Goal: Task Accomplishment & Management: Manage account settings

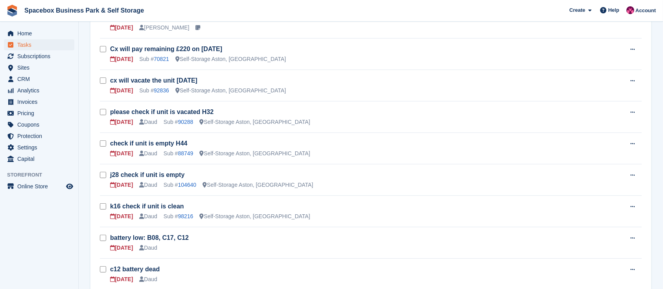
scroll to position [338, 0]
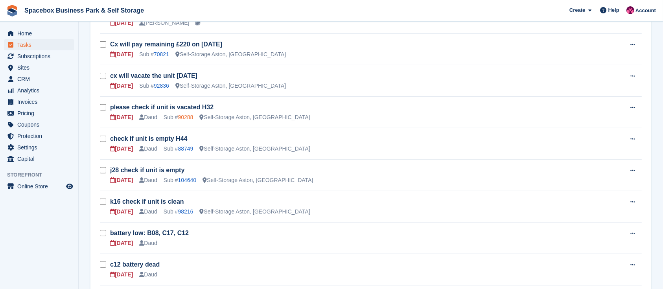
click at [183, 114] on link "90288" at bounding box center [185, 117] width 15 height 6
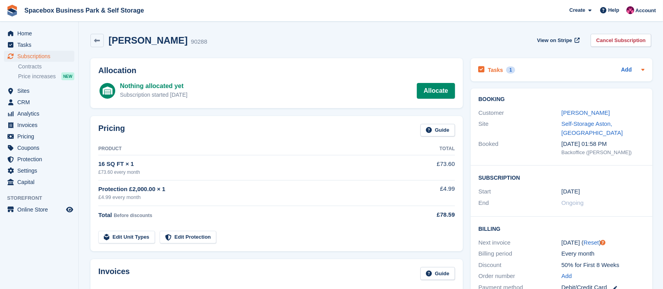
click at [499, 71] on h2 "Tasks" at bounding box center [495, 70] width 15 height 7
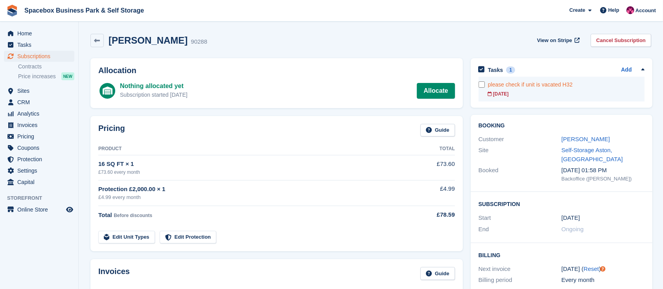
click at [538, 96] on div "[DATE]" at bounding box center [566, 94] width 157 height 7
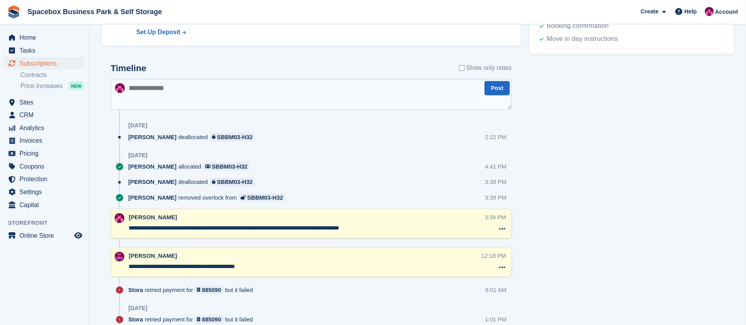
scroll to position [417, 0]
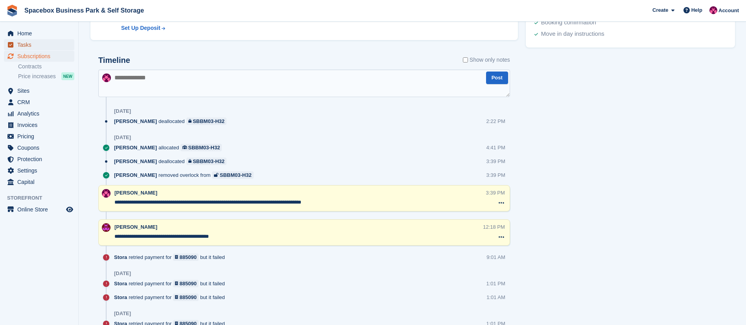
click at [37, 47] on span "Tasks" at bounding box center [40, 44] width 47 height 11
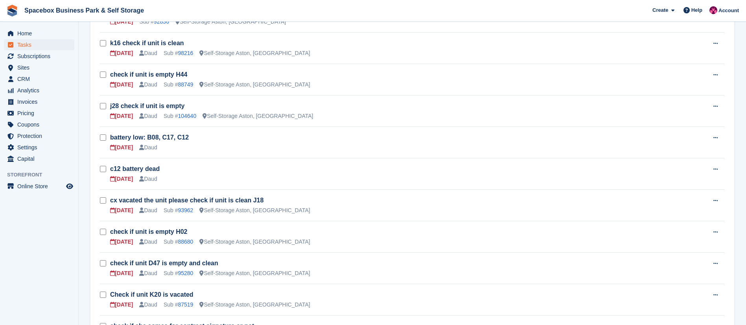
scroll to position [394, 0]
click at [179, 52] on link "98216" at bounding box center [185, 53] width 15 height 6
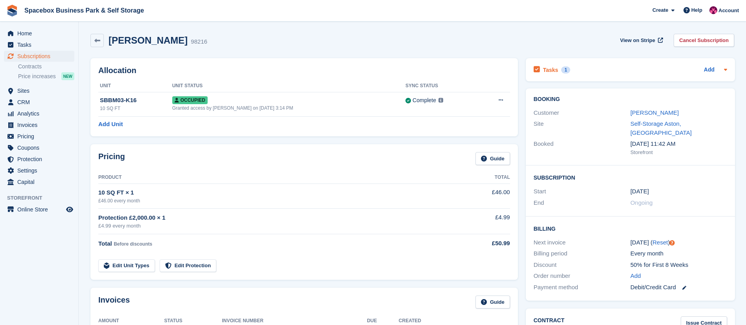
click at [548, 69] on h2 "Tasks" at bounding box center [550, 70] width 15 height 7
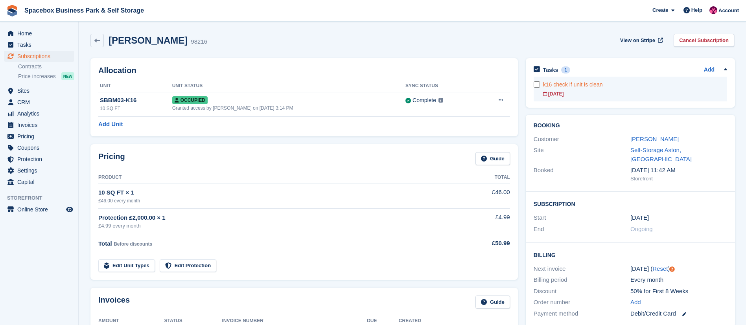
click at [584, 98] on link "k16 check if unit is clean [DATE]" at bounding box center [635, 89] width 184 height 25
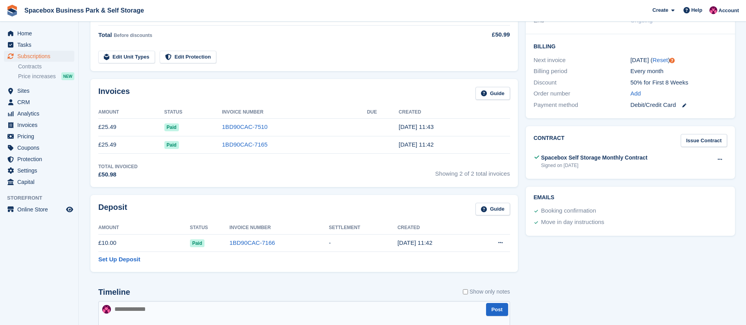
scroll to position [357, 0]
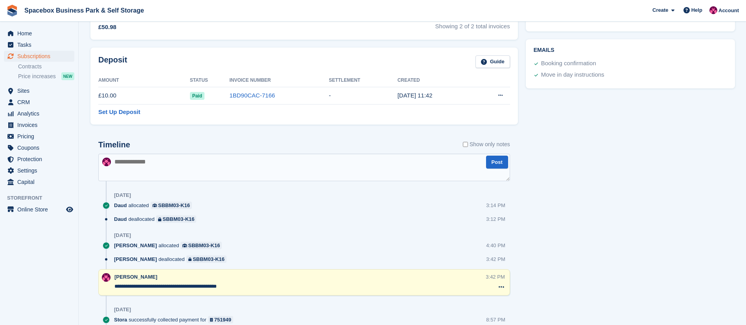
click at [201, 163] on textarea at bounding box center [304, 168] width 412 height 28
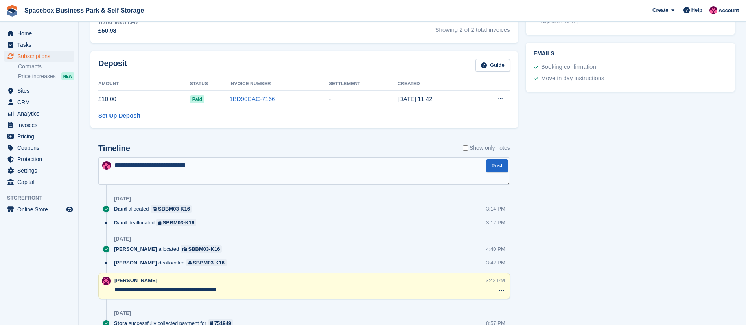
scroll to position [354, 0]
type textarea "**********"
click at [506, 166] on button "Post" at bounding box center [497, 165] width 22 height 13
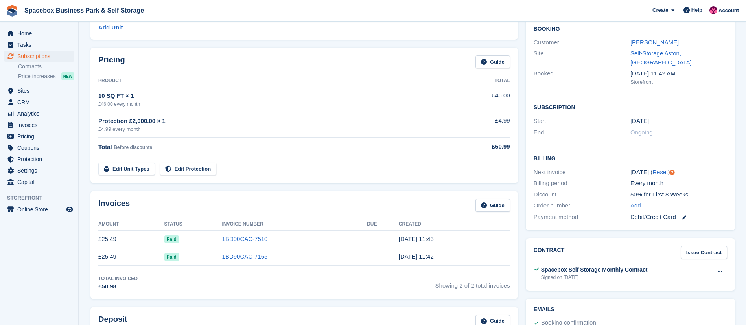
scroll to position [0, 0]
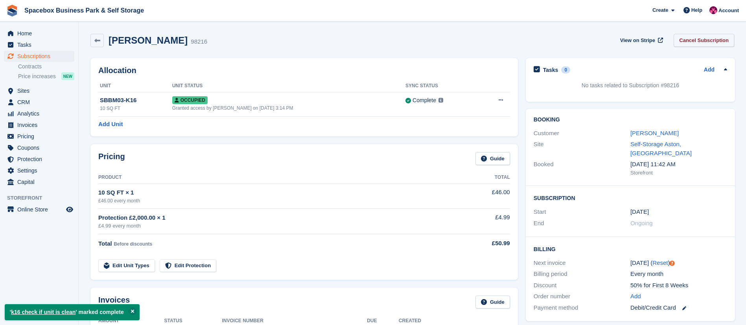
click at [663, 39] on link "Cancel Subscription" at bounding box center [704, 40] width 61 height 13
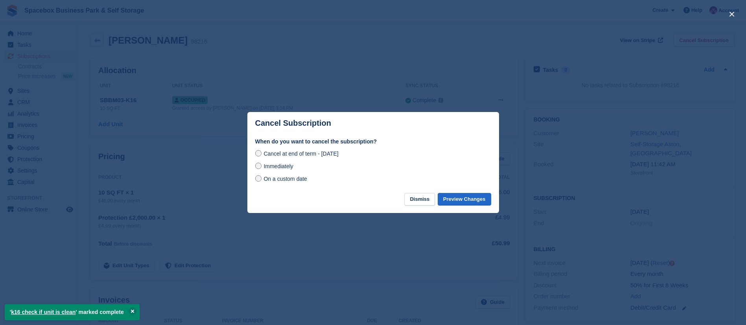
click at [289, 169] on span "Immediately" at bounding box center [279, 166] width 30 height 6
click at [460, 203] on button "Preview Changes" at bounding box center [465, 199] width 54 height 13
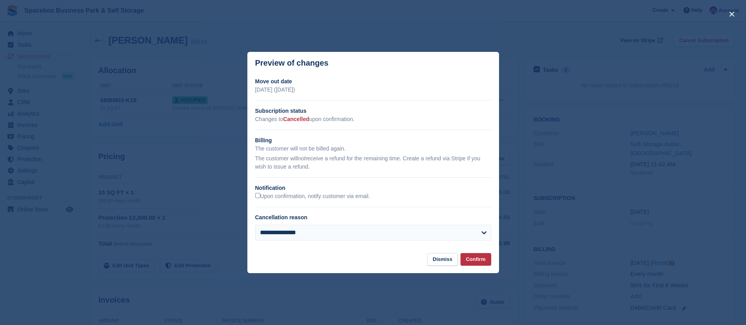
click at [318, 192] on h2 "Notification" at bounding box center [373, 188] width 236 height 8
click at [323, 195] on label "Upon confirmation, notify customer via email." at bounding box center [312, 196] width 115 height 7
click at [335, 231] on select "**********" at bounding box center [373, 233] width 236 height 16
select select "*****"
click at [255, 225] on select "**********" at bounding box center [373, 233] width 236 height 16
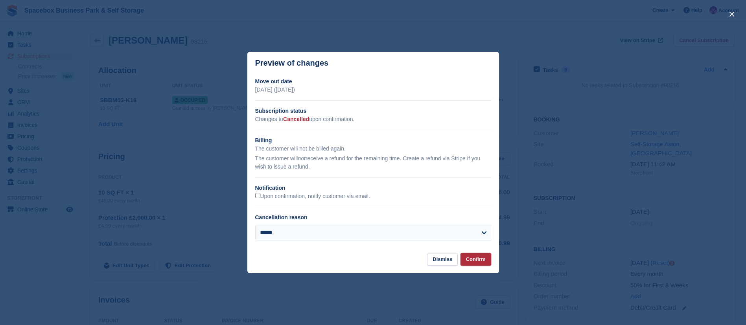
click at [474, 260] on button "Confirm" at bounding box center [476, 259] width 31 height 13
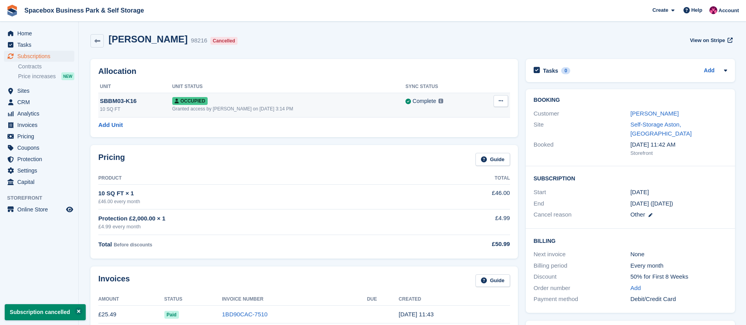
click at [501, 101] on icon at bounding box center [501, 100] width 4 height 5
click at [446, 144] on p "Deallocate" at bounding box center [470, 144] width 68 height 10
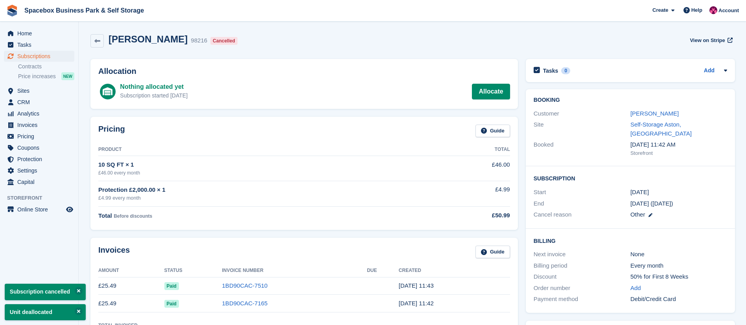
scroll to position [32, 0]
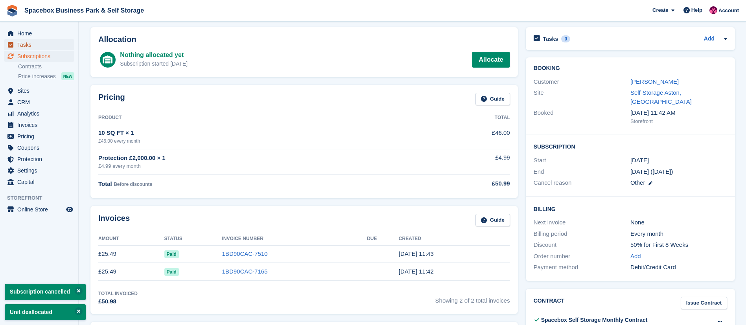
click at [38, 46] on span "Tasks" at bounding box center [40, 44] width 47 height 11
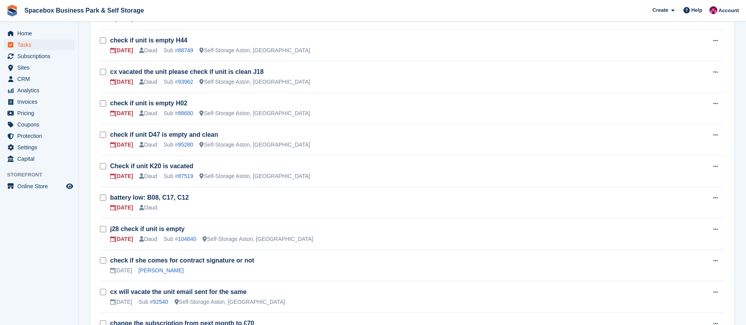
scroll to position [417, 0]
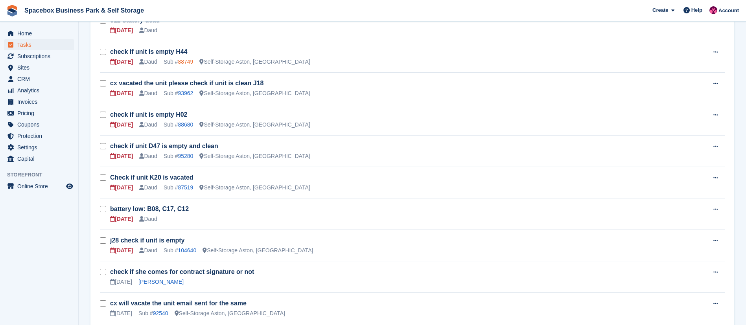
click at [183, 59] on link "88749" at bounding box center [185, 62] width 15 height 6
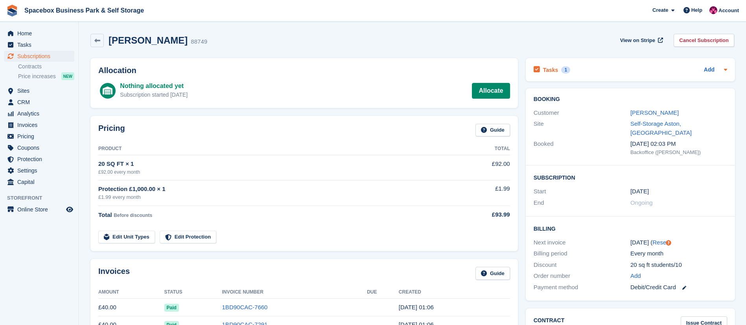
click at [556, 67] on div "Tasks 1" at bounding box center [552, 70] width 37 height 11
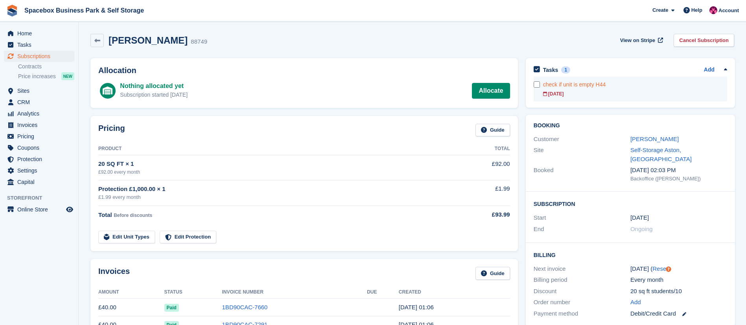
click at [591, 94] on div "[DATE]" at bounding box center [635, 94] width 184 height 7
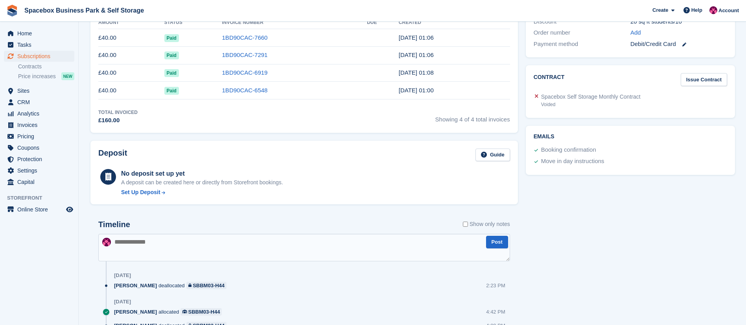
scroll to position [272, 0]
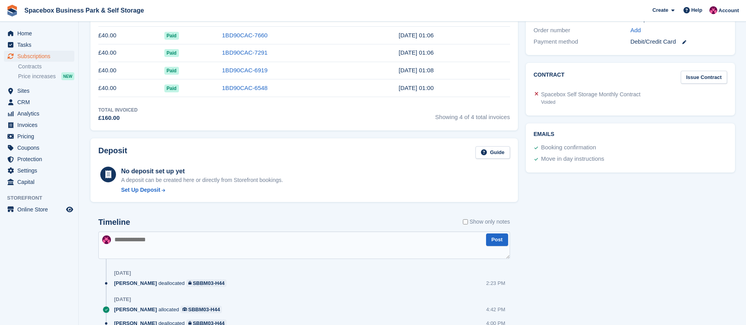
click at [165, 241] on textarea at bounding box center [304, 246] width 412 height 28
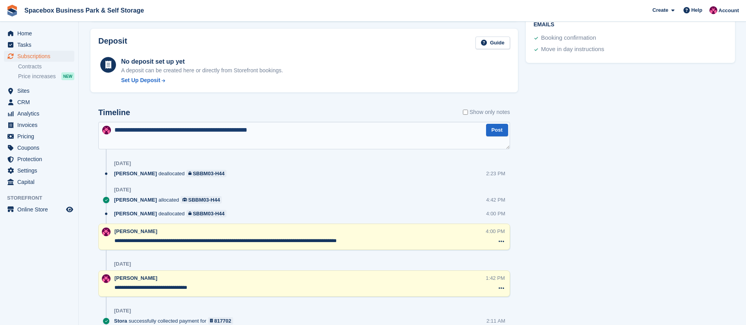
scroll to position [382, 0]
type textarea "**********"
click at [491, 134] on button "Post" at bounding box center [497, 130] width 22 height 13
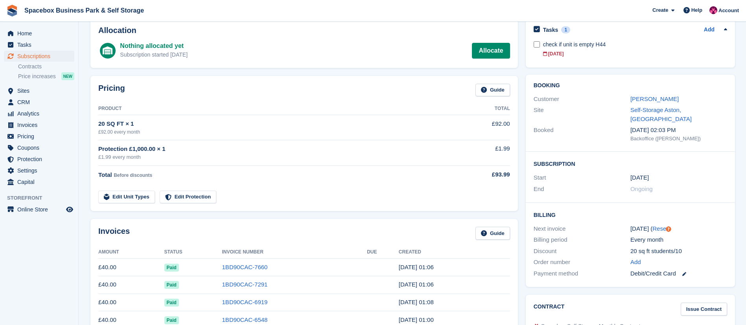
scroll to position [0, 0]
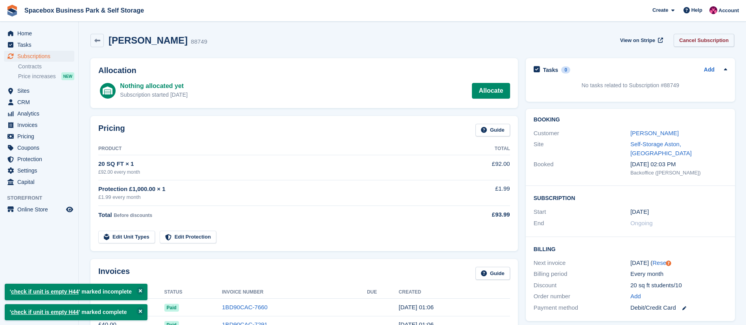
click at [663, 41] on link "Cancel Subscription" at bounding box center [704, 40] width 61 height 13
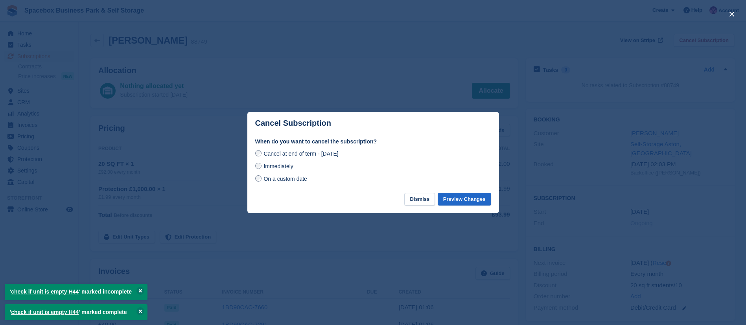
click at [287, 167] on span "Immediately" at bounding box center [279, 166] width 30 height 6
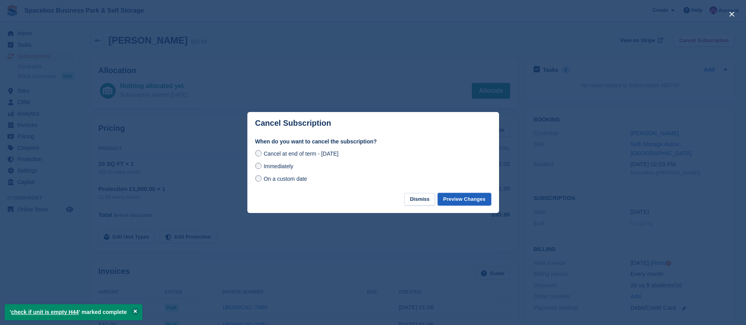
click at [454, 200] on button "Preview Changes" at bounding box center [465, 199] width 54 height 13
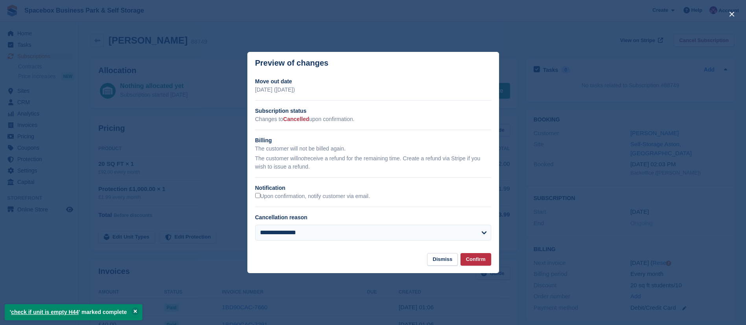
click at [290, 201] on div "Upon confirmation, notify customer via email." at bounding box center [373, 196] width 236 height 8
click at [275, 196] on label "Upon confirmation, notify customer via email." at bounding box center [312, 196] width 115 height 7
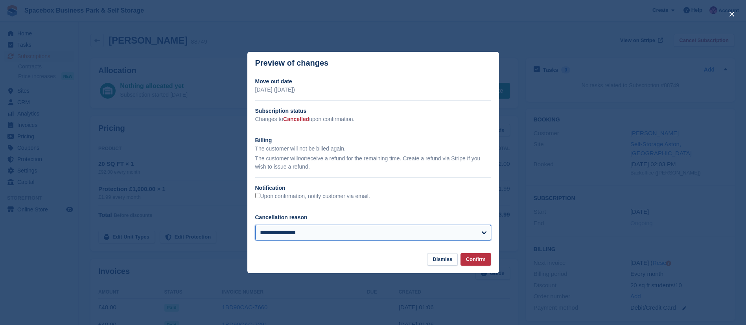
click at [287, 233] on select "**********" at bounding box center [373, 233] width 236 height 16
select select "*****"
click at [255, 225] on select "**********" at bounding box center [373, 233] width 236 height 16
click at [477, 262] on button "Confirm" at bounding box center [476, 259] width 31 height 13
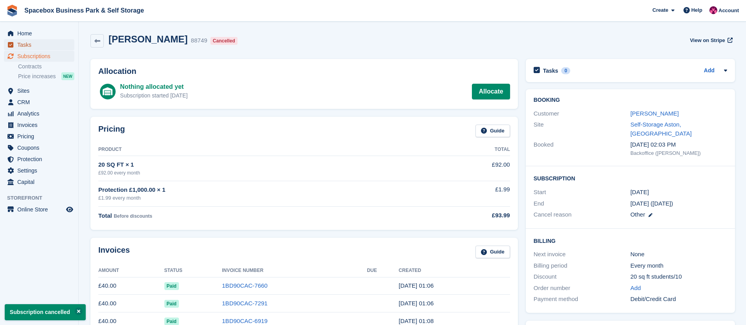
click at [24, 46] on span "Tasks" at bounding box center [40, 44] width 47 height 11
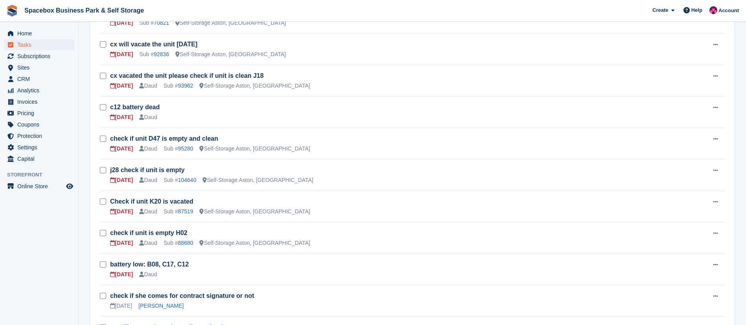
scroll to position [287, 0]
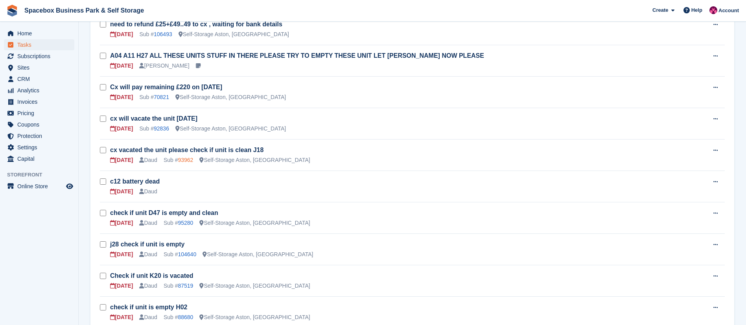
click at [185, 159] on link "93962" at bounding box center [185, 160] width 15 height 6
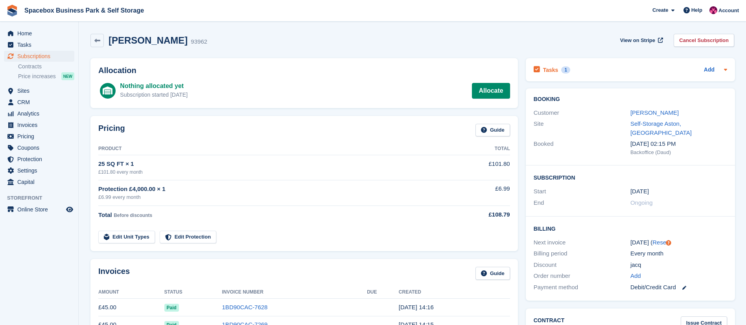
click at [553, 73] on h2 "Tasks" at bounding box center [550, 70] width 15 height 7
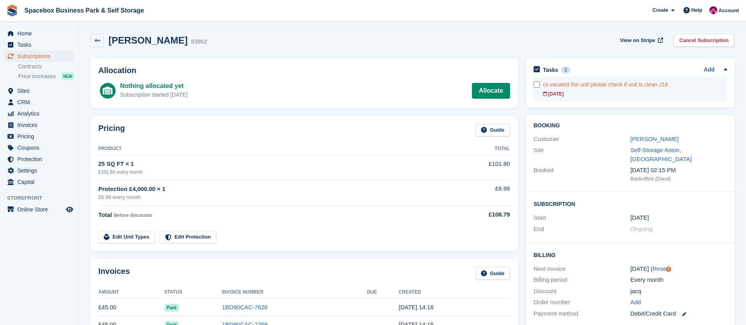
click at [576, 91] on div "[DATE]" at bounding box center [635, 94] width 184 height 7
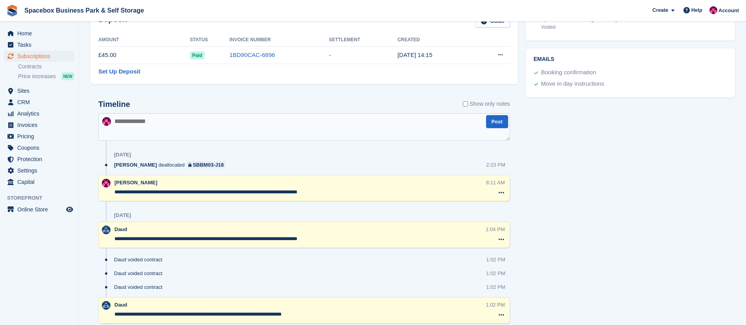
scroll to position [387, 0]
click at [233, 134] on textarea at bounding box center [304, 127] width 412 height 28
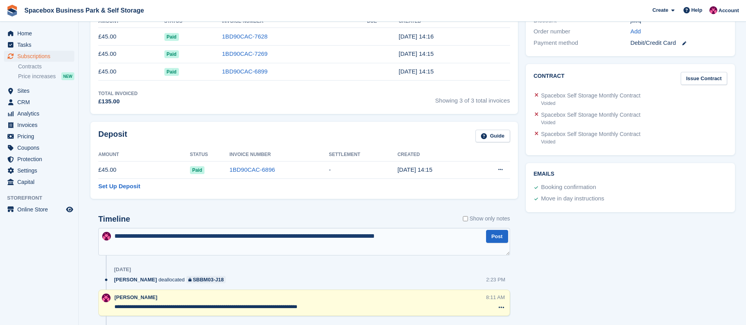
scroll to position [269, 0]
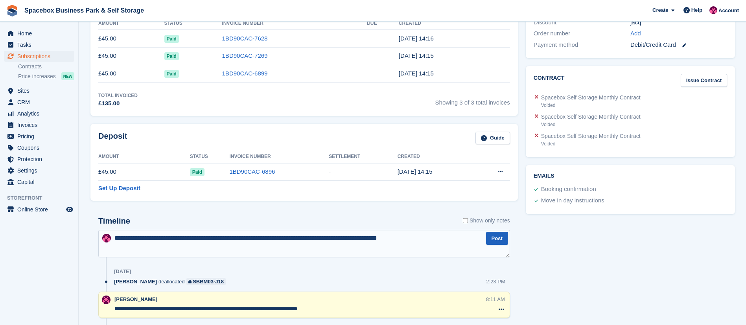
type textarea "**********"
click at [490, 238] on button "Post" at bounding box center [497, 238] width 22 height 13
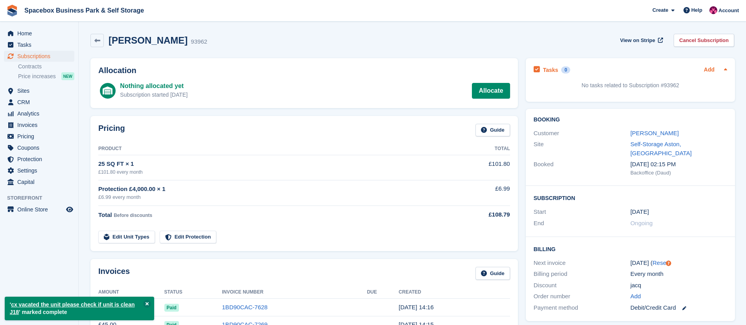
click at [663, 70] on link "Add" at bounding box center [709, 70] width 11 height 9
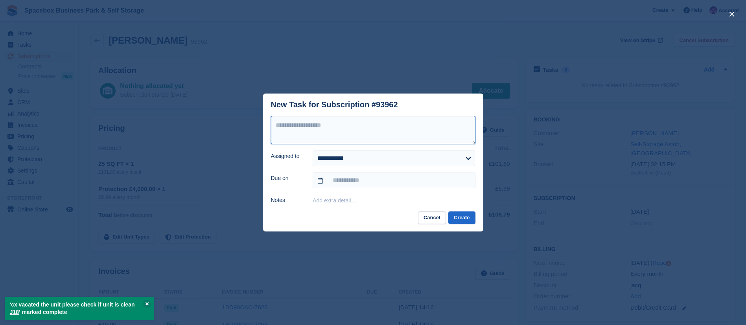
click at [310, 128] on textarea at bounding box center [373, 130] width 205 height 28
type textarea "**********"
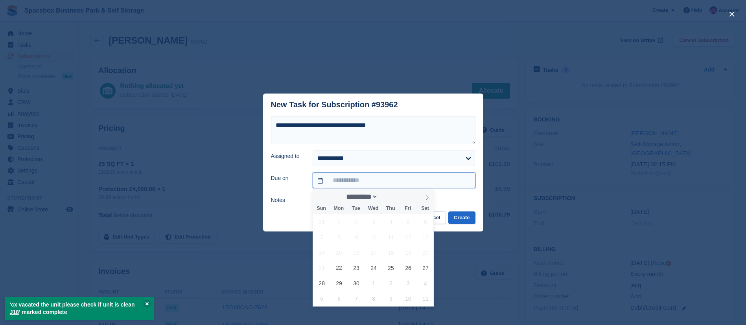
click at [334, 178] on input "text" at bounding box center [394, 181] width 163 height 16
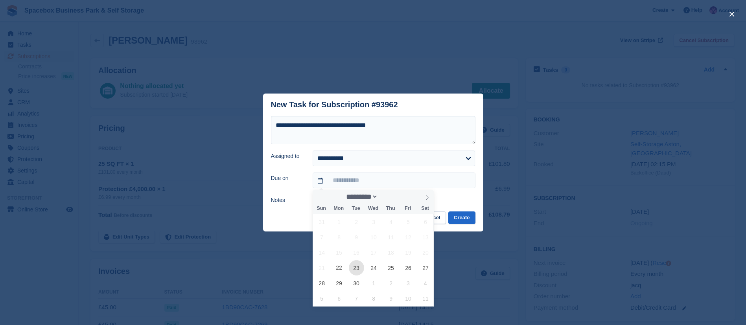
click at [356, 271] on span "23" at bounding box center [356, 267] width 15 height 15
type input "**********"
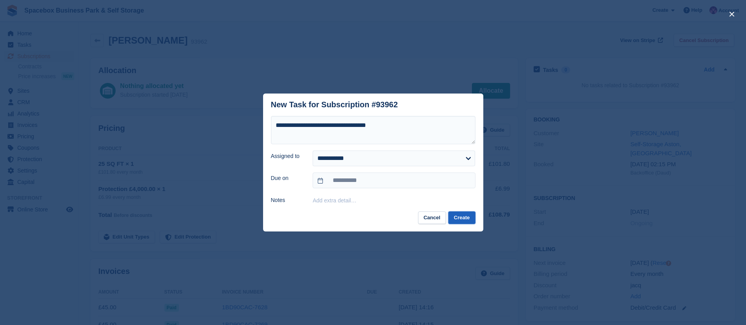
click at [469, 222] on button "Create" at bounding box center [462, 218] width 27 height 13
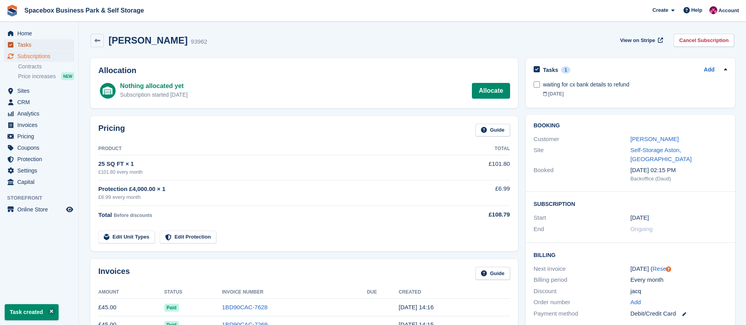
click at [33, 44] on span "Tasks" at bounding box center [40, 44] width 47 height 11
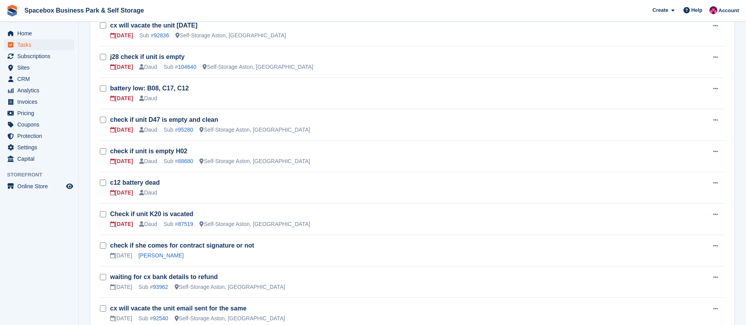
scroll to position [390, 0]
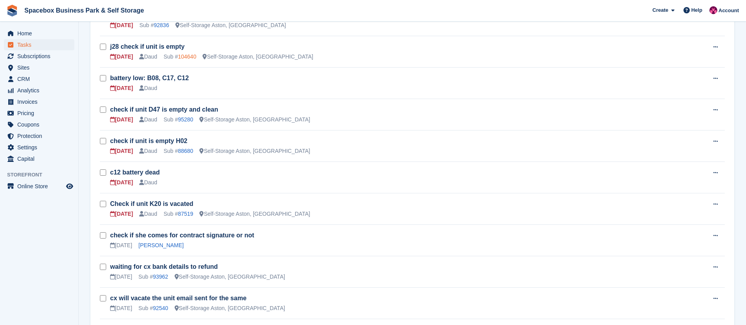
click at [190, 55] on link "104640" at bounding box center [187, 57] width 18 height 6
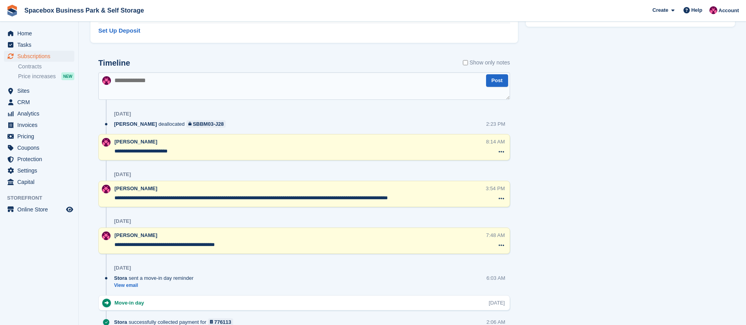
scroll to position [382, 0]
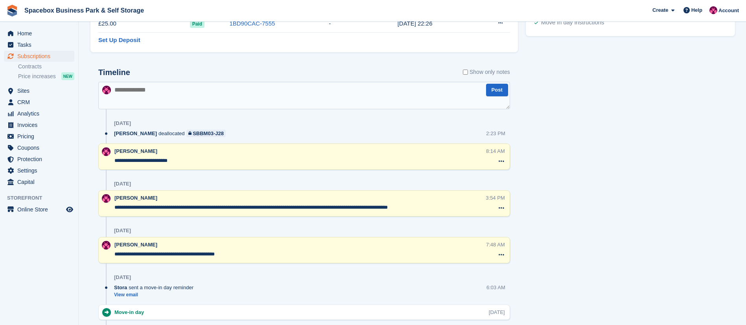
click at [175, 96] on textarea at bounding box center [304, 96] width 412 height 28
type textarea "**********"
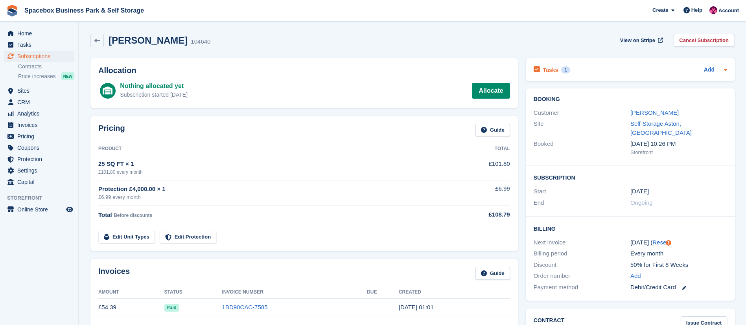
click at [553, 68] on h2 "Tasks" at bounding box center [550, 70] width 15 height 7
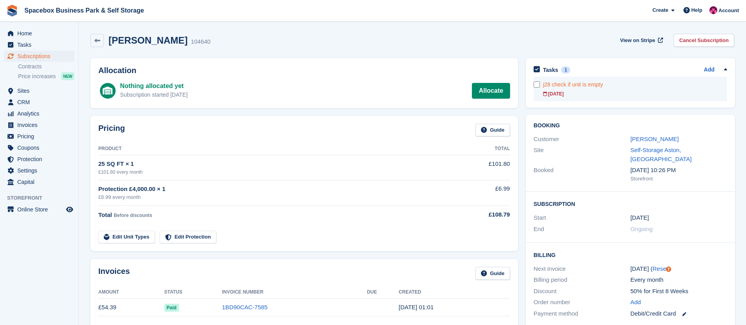
click at [578, 100] on link "j28 check if unit is empty [DATE]" at bounding box center [635, 89] width 184 height 25
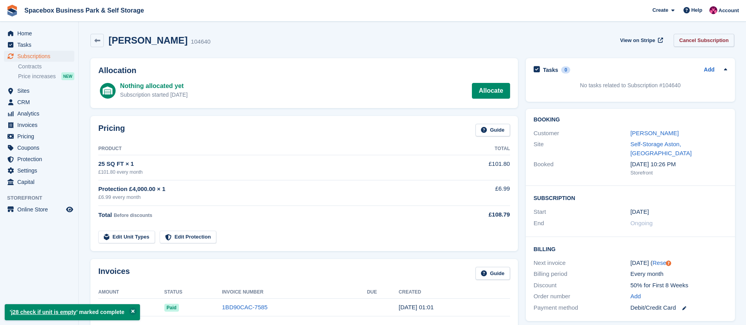
click at [663, 44] on link "Cancel Subscription" at bounding box center [704, 40] width 61 height 13
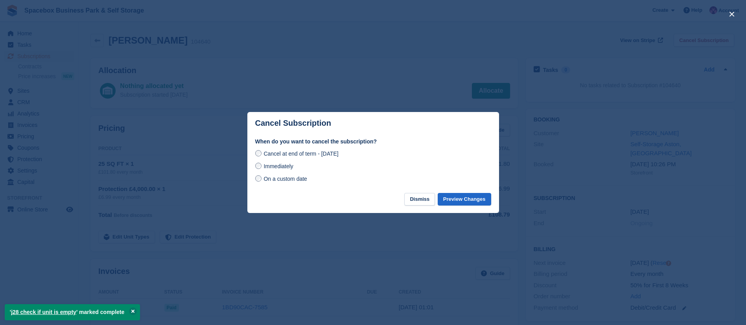
click at [265, 166] on span "Immediately" at bounding box center [279, 166] width 30 height 6
click at [461, 200] on button "Preview Changes" at bounding box center [465, 199] width 54 height 13
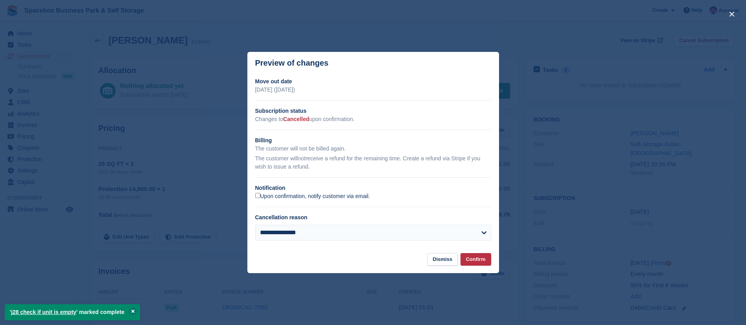
click at [338, 198] on label "Upon confirmation, notify customer via email." at bounding box center [312, 196] width 115 height 7
click at [322, 233] on select "**********" at bounding box center [373, 233] width 236 height 16
select select "*****"
click at [255, 225] on select "**********" at bounding box center [373, 233] width 236 height 16
click at [475, 260] on button "Confirm" at bounding box center [476, 259] width 31 height 13
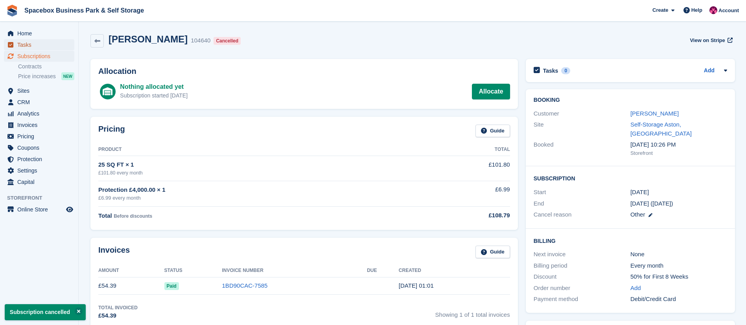
click at [26, 43] on span "Tasks" at bounding box center [40, 44] width 47 height 11
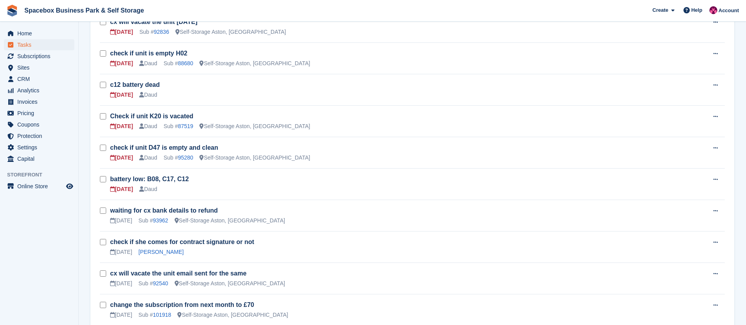
scroll to position [385, 0]
click at [184, 59] on link "88680" at bounding box center [185, 62] width 15 height 6
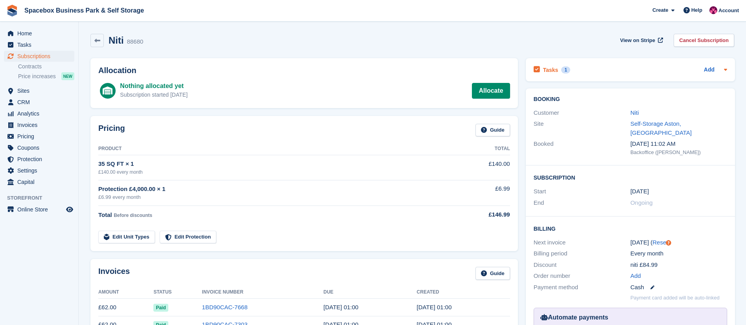
click at [548, 70] on h2 "Tasks" at bounding box center [550, 70] width 15 height 7
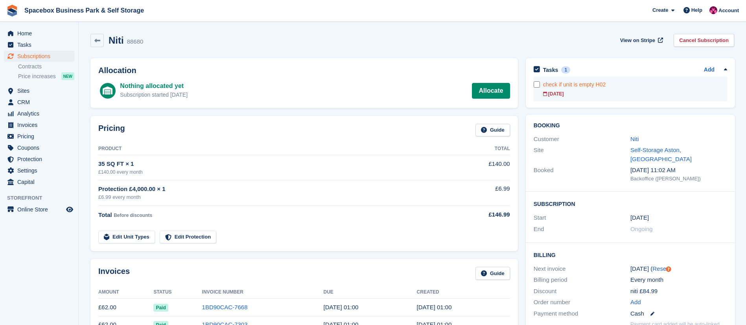
click at [599, 98] on link "check if unit is empty H02 [DATE]" at bounding box center [635, 89] width 184 height 25
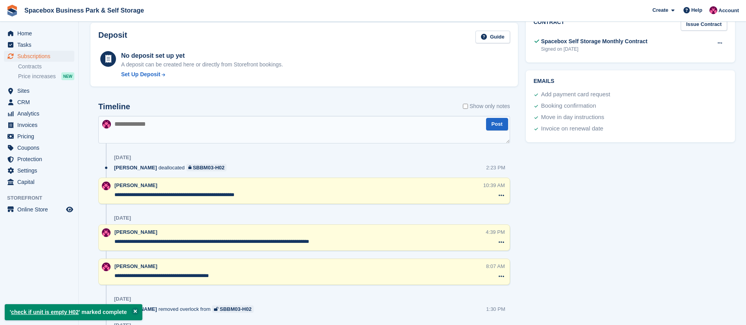
scroll to position [391, 0]
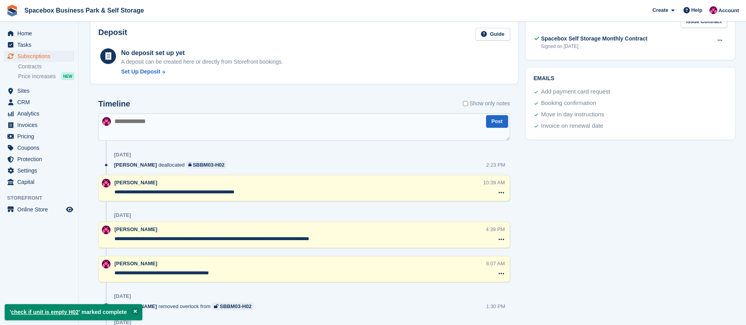
click at [286, 121] on textarea at bounding box center [304, 127] width 412 height 28
type textarea "**********"
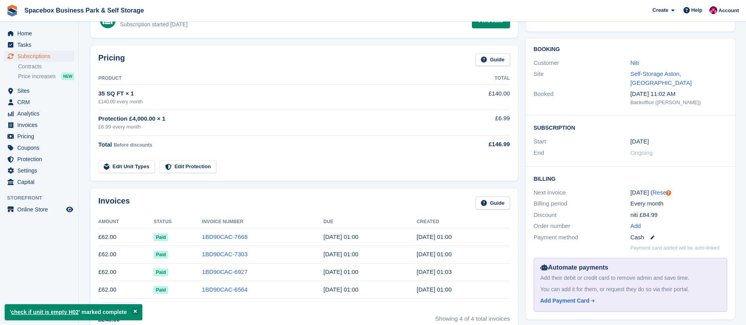
scroll to position [0, 0]
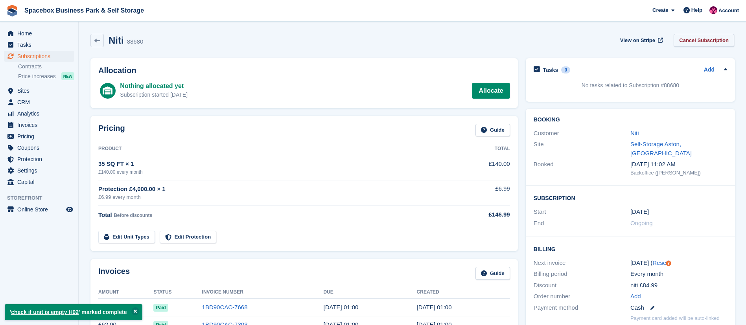
click at [663, 41] on link "Cancel Subscription" at bounding box center [704, 40] width 61 height 13
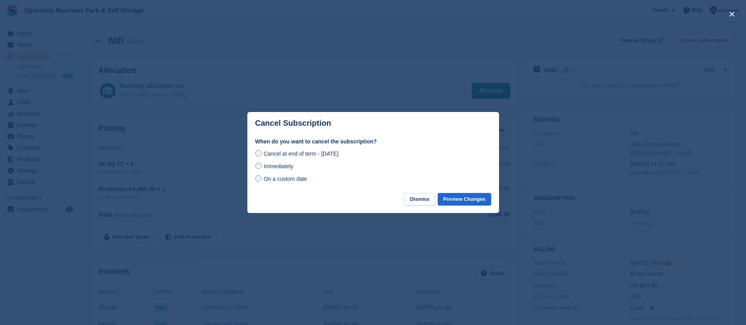
click at [267, 167] on span "Immediately" at bounding box center [279, 166] width 30 height 6
click at [461, 202] on button "Preview Changes" at bounding box center [465, 199] width 54 height 13
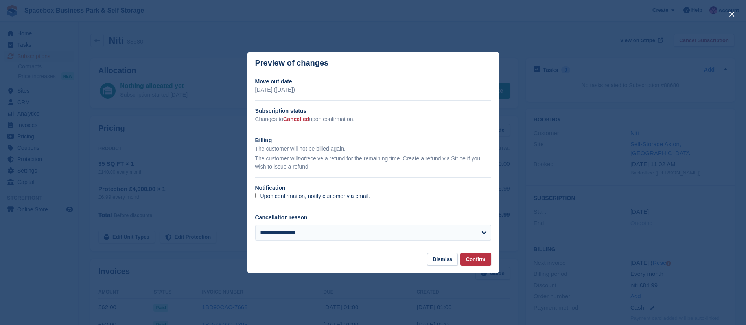
click at [292, 196] on label "Upon confirmation, notify customer via email." at bounding box center [312, 196] width 115 height 7
click at [309, 233] on select "**********" at bounding box center [373, 233] width 236 height 16
select select "*****"
click at [255, 225] on select "**********" at bounding box center [373, 233] width 236 height 16
click at [469, 260] on button "Confirm" at bounding box center [476, 259] width 31 height 13
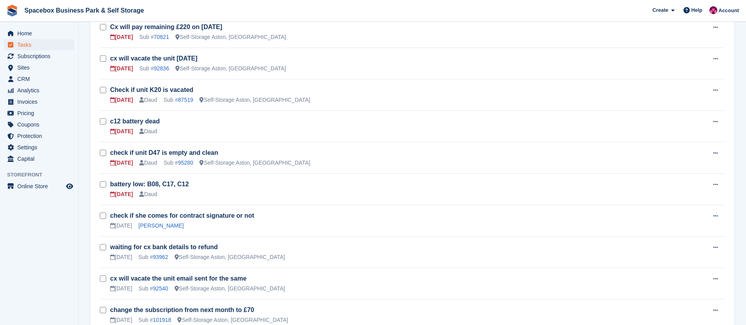
scroll to position [345, 0]
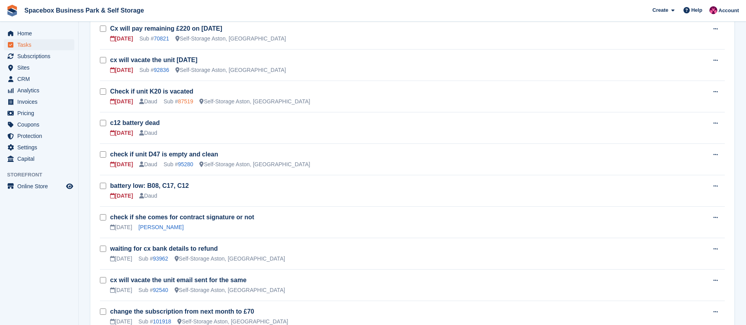
click at [187, 101] on link "87519" at bounding box center [185, 101] width 15 height 6
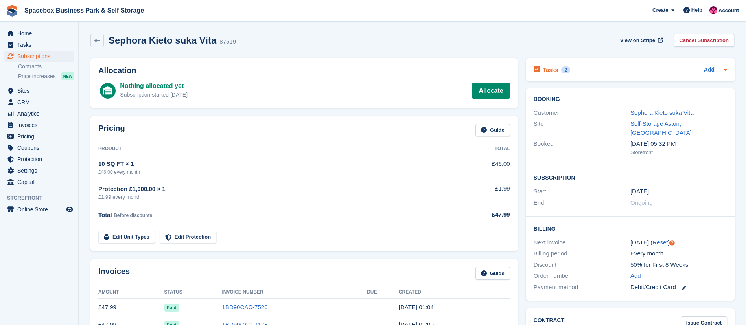
click at [550, 67] on h2 "Tasks" at bounding box center [550, 70] width 15 height 7
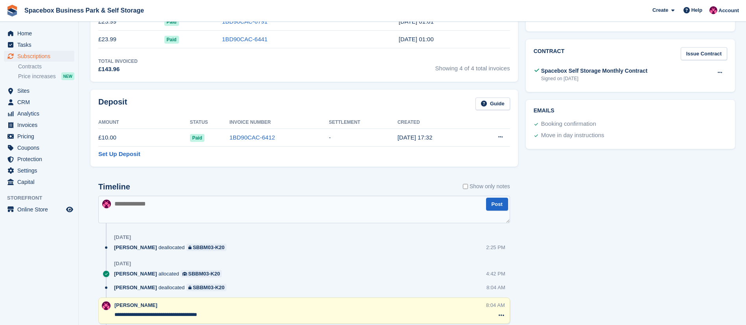
scroll to position [322, 0]
click at [205, 211] on textarea at bounding box center [304, 209] width 412 height 28
type textarea "**********"
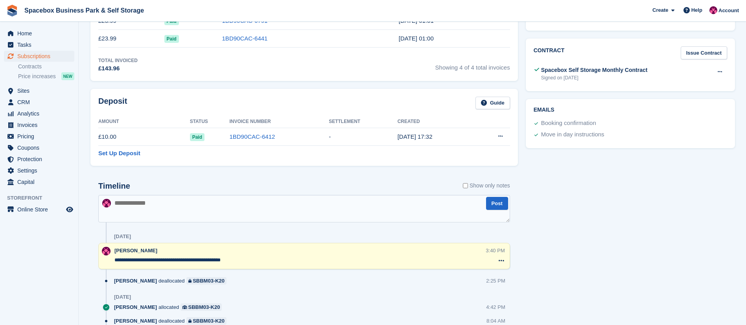
scroll to position [0, 0]
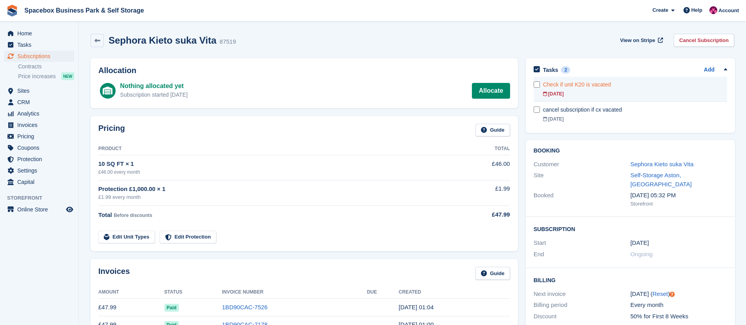
click at [588, 92] on div "[DATE]" at bounding box center [635, 94] width 184 height 7
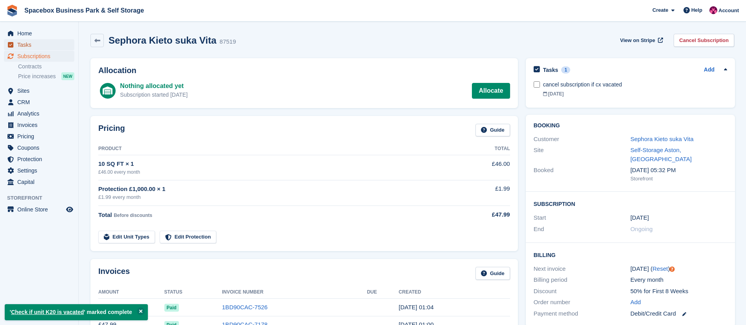
click at [31, 48] on span "Tasks" at bounding box center [40, 44] width 47 height 11
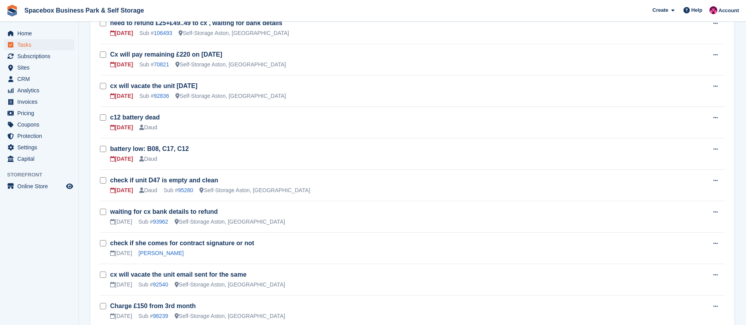
scroll to position [320, 0]
click at [185, 191] on link "95280" at bounding box center [185, 190] width 15 height 6
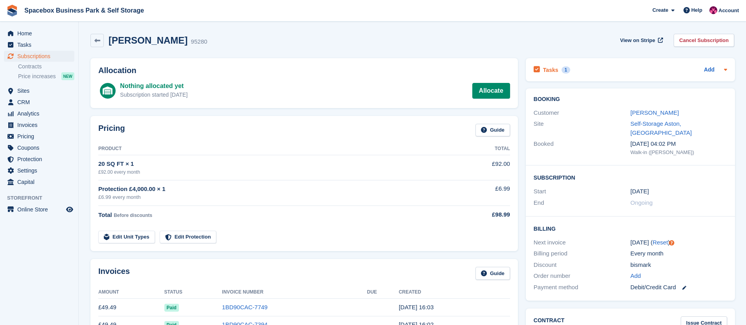
click at [552, 70] on h2 "Tasks" at bounding box center [550, 70] width 15 height 7
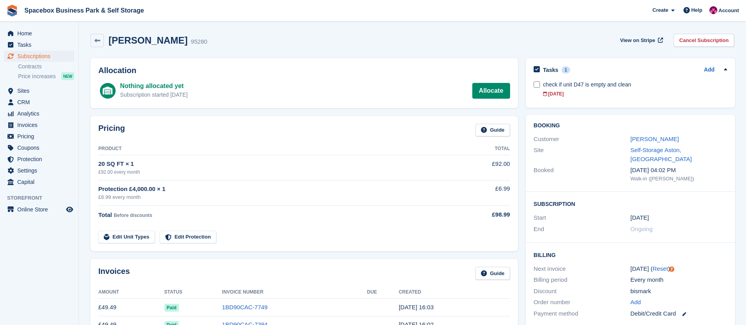
scroll to position [34, 0]
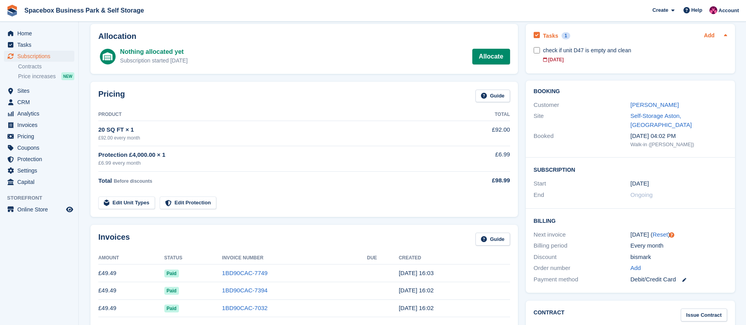
click at [663, 35] on link "Add" at bounding box center [709, 35] width 11 height 9
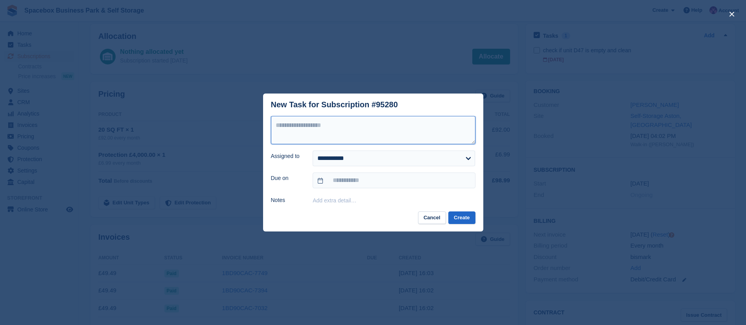
click at [305, 130] on textarea at bounding box center [373, 130] width 205 height 28
type textarea "**********"
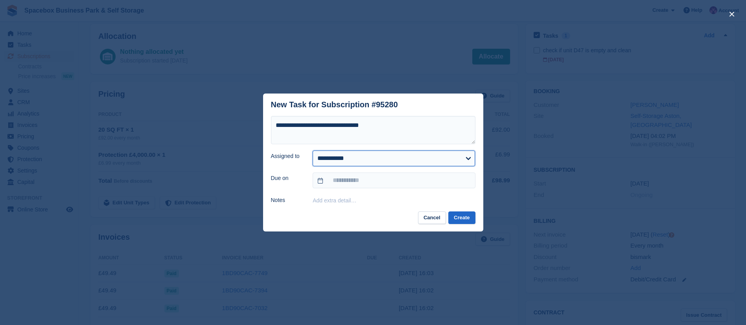
click at [362, 165] on select "**********" at bounding box center [394, 159] width 163 height 16
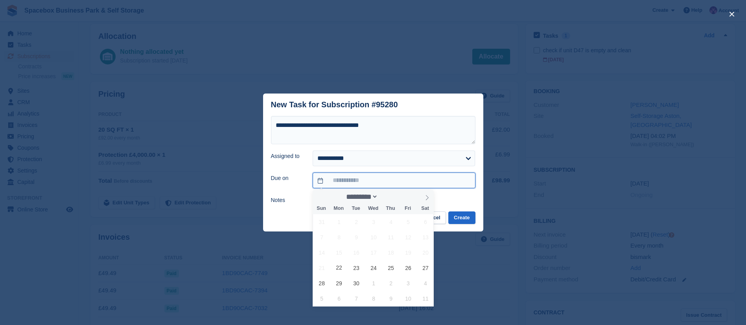
click at [342, 180] on input "text" at bounding box center [394, 181] width 163 height 16
click at [428, 200] on icon at bounding box center [428, 198] width 6 height 6
select select "*"
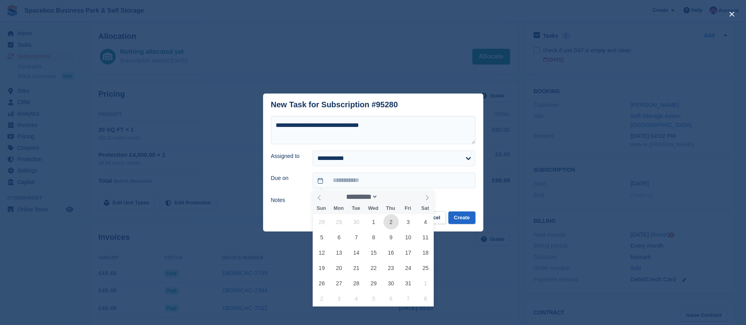
click at [394, 228] on span "2" at bounding box center [391, 221] width 15 height 15
type input "**********"
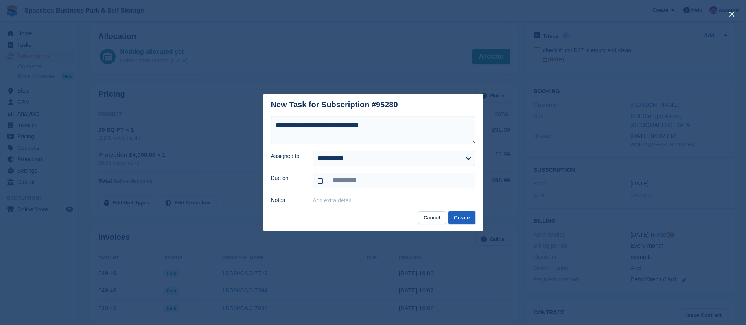
click at [458, 220] on button "Create" at bounding box center [462, 218] width 27 height 13
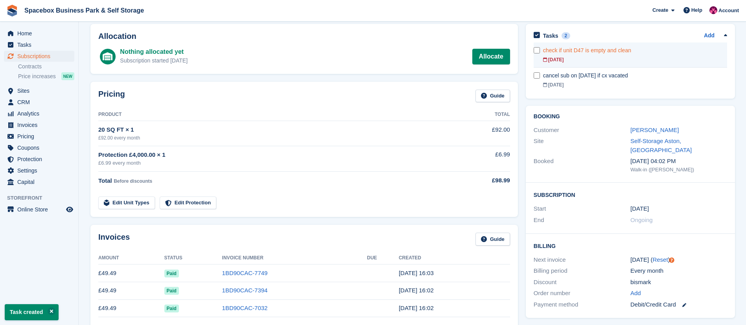
click at [596, 60] on div "[DATE]" at bounding box center [635, 59] width 184 height 7
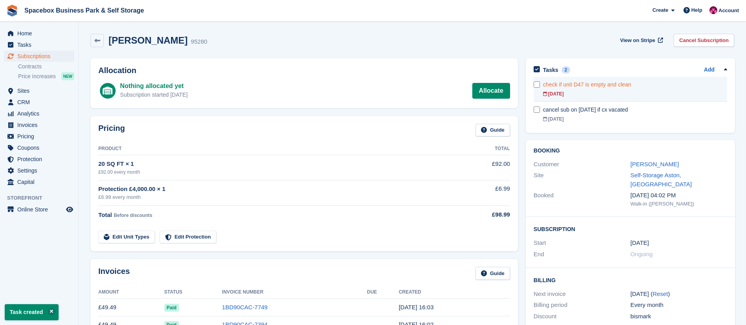
scroll to position [34, 0]
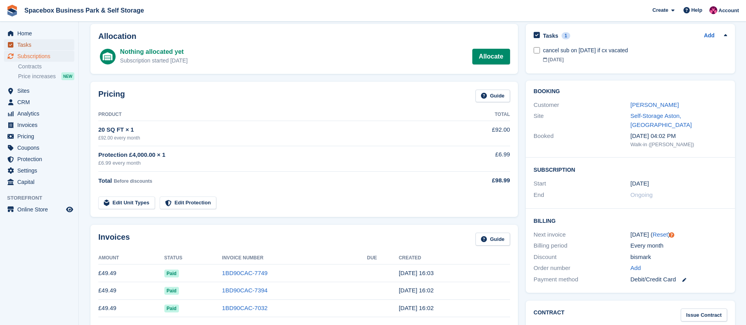
click at [50, 43] on span "Tasks" at bounding box center [40, 44] width 47 height 11
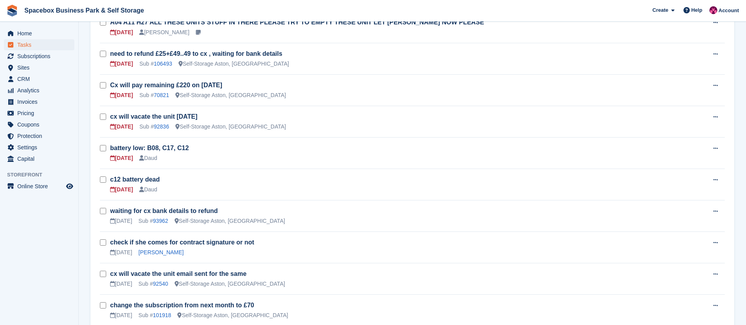
scroll to position [288, 0]
click at [159, 151] on link "battery low: B08, C17, C12" at bounding box center [149, 149] width 79 height 7
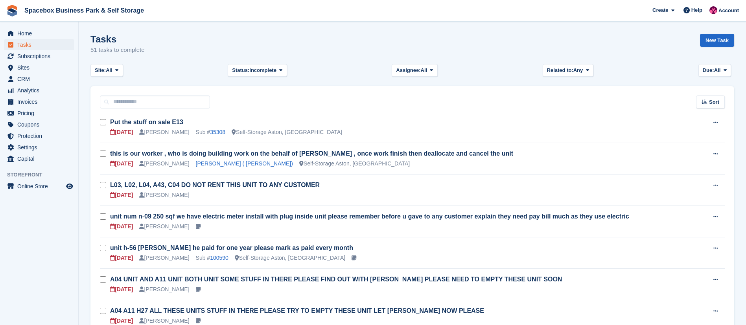
scroll to position [288, 0]
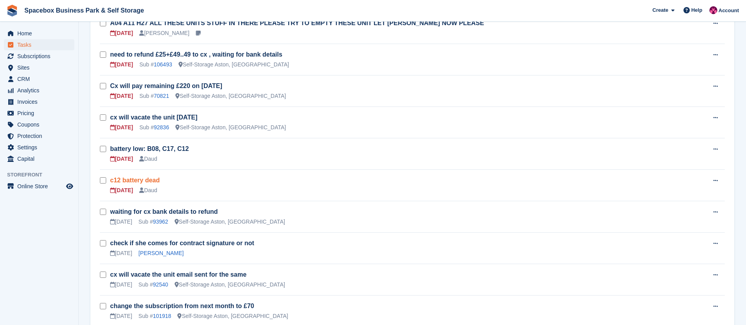
click at [146, 181] on link "c12 battery dead" at bounding box center [135, 180] width 50 height 7
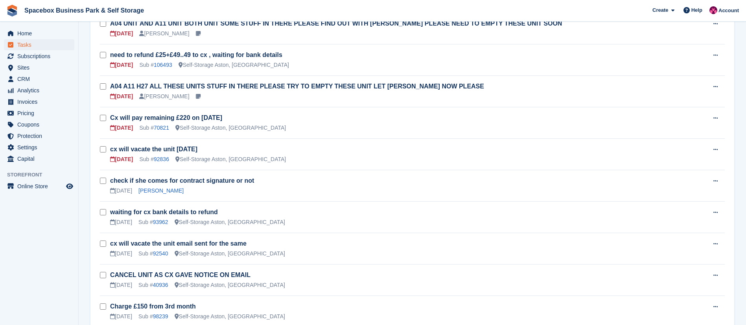
scroll to position [257, 0]
click at [50, 35] on span "Home" at bounding box center [40, 33] width 47 height 11
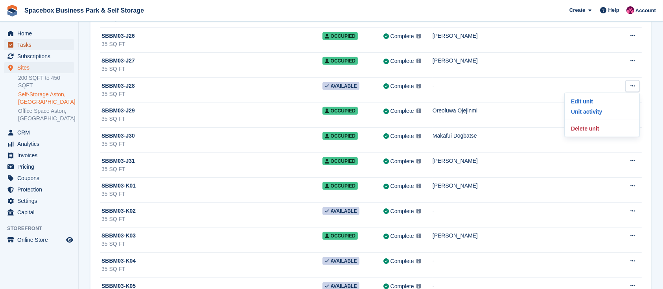
drag, startPoint x: 0, startPoint y: 0, endPoint x: 27, endPoint y: 46, distance: 53.4
click at [27, 46] on span "Tasks" at bounding box center [40, 44] width 47 height 11
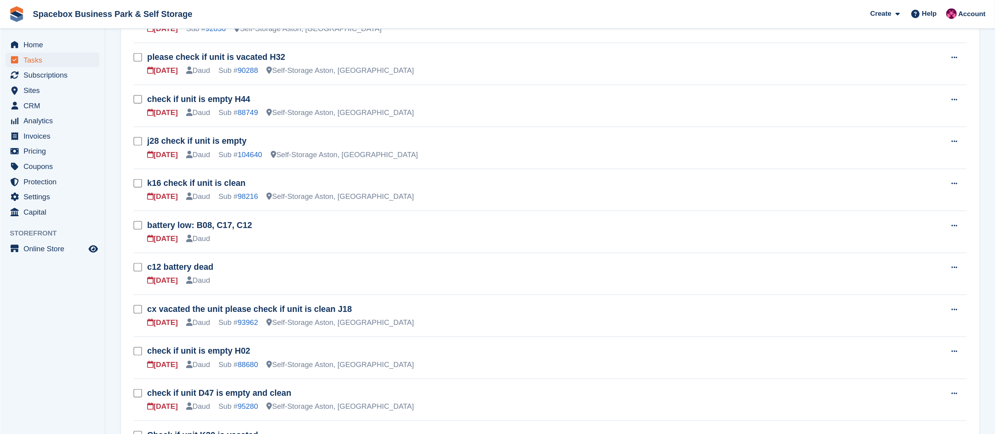
scroll to position [394, 0]
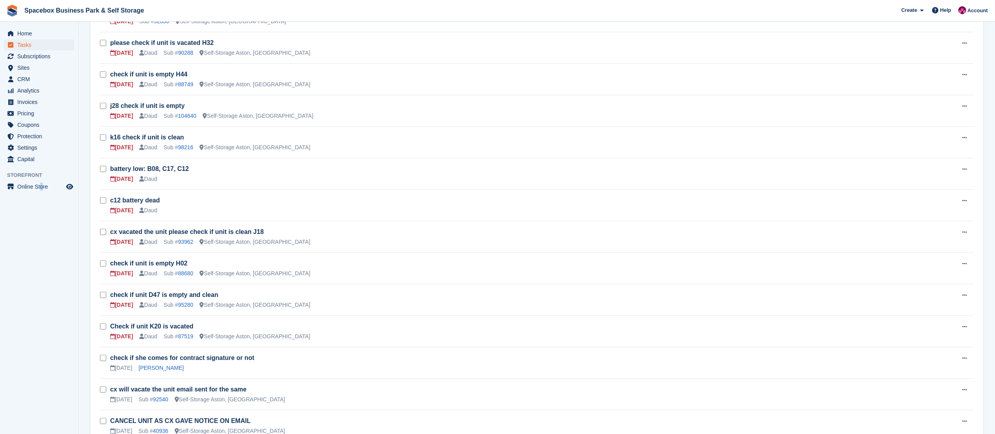
drag, startPoint x: 358, startPoint y: 2, endPoint x: 42, endPoint y: 292, distance: 429.4
click at [42, 289] on aside "Home Tasks Subscriptions Subscriptions Subscriptions Contracts Price increases …" at bounding box center [39, 219] width 78 height 394
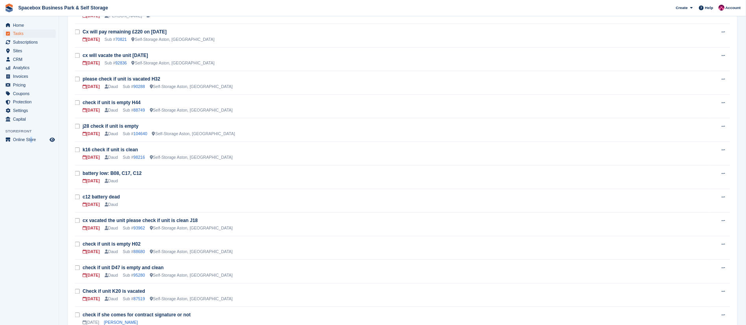
scroll to position [329, 0]
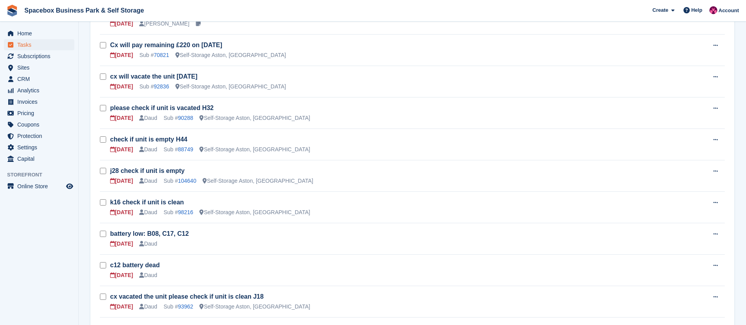
drag, startPoint x: 757, startPoint y: 8, endPoint x: 62, endPoint y: 302, distance: 754.9
click at [62, 289] on aside "Home Tasks Subscriptions Subscriptions Subscriptions Contracts Price increases …" at bounding box center [39, 165] width 78 height 286
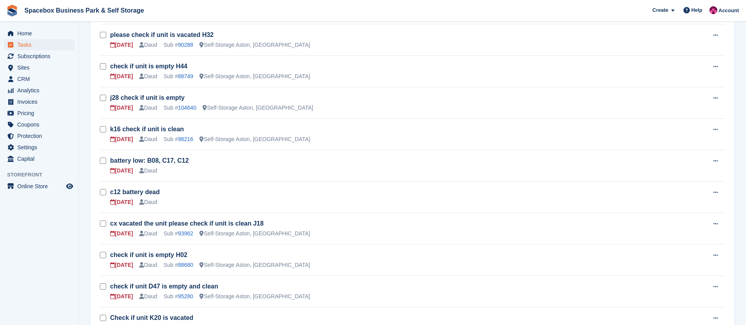
scroll to position [403, 0]
click at [189, 43] on link "90288" at bounding box center [185, 44] width 15 height 6
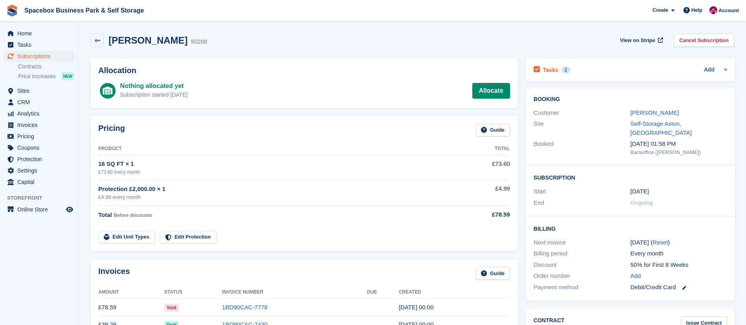
click at [547, 67] on h2 "Tasks" at bounding box center [550, 70] width 15 height 7
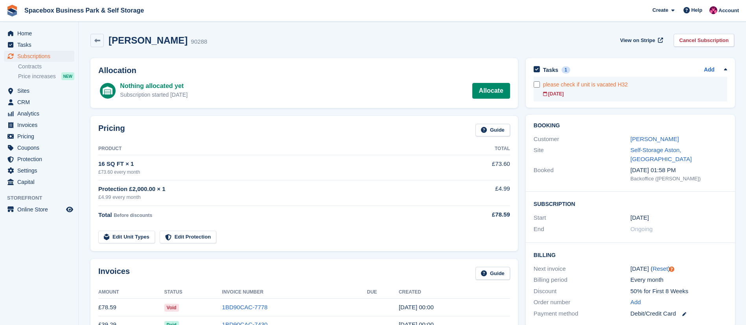
click at [572, 93] on div "[DATE]" at bounding box center [635, 94] width 184 height 7
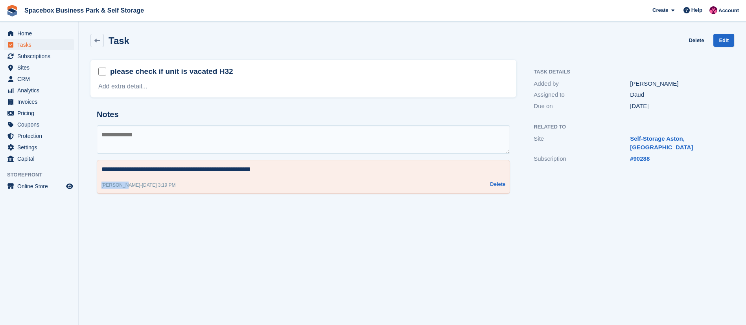
drag, startPoint x: 102, startPoint y: 178, endPoint x: 122, endPoint y: 177, distance: 20.5
click at [122, 177] on div "**********" at bounding box center [304, 177] width 414 height 34
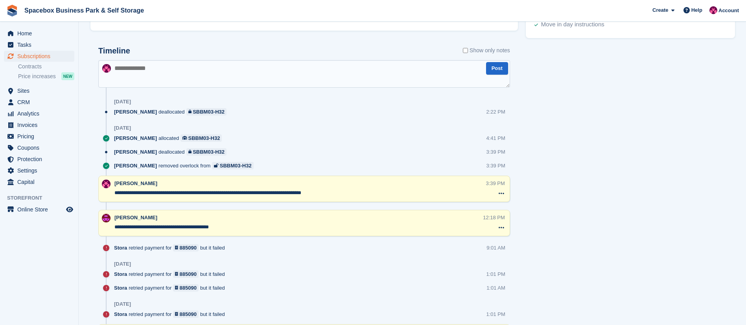
scroll to position [427, 0]
click at [155, 70] on textarea at bounding box center [304, 73] width 412 height 28
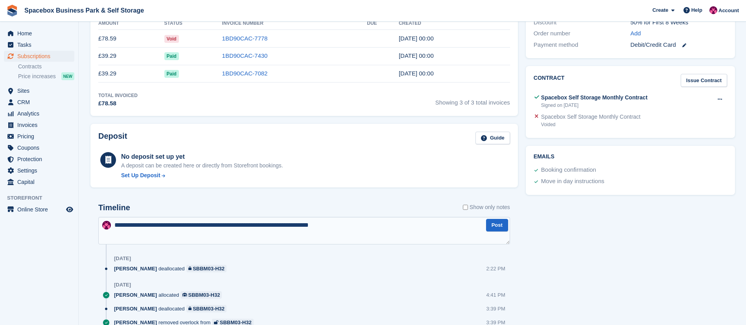
scroll to position [314, 0]
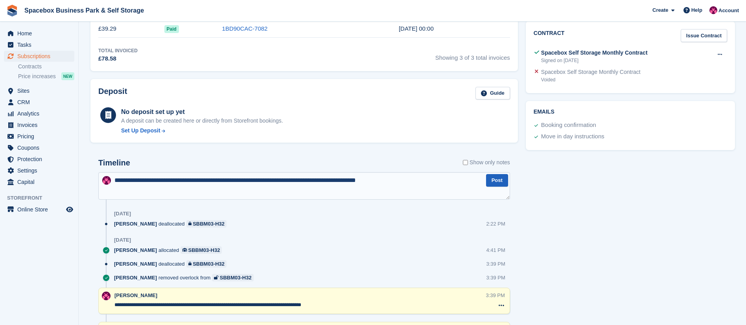
type textarea "**********"
click at [498, 183] on button "Post" at bounding box center [497, 180] width 22 height 13
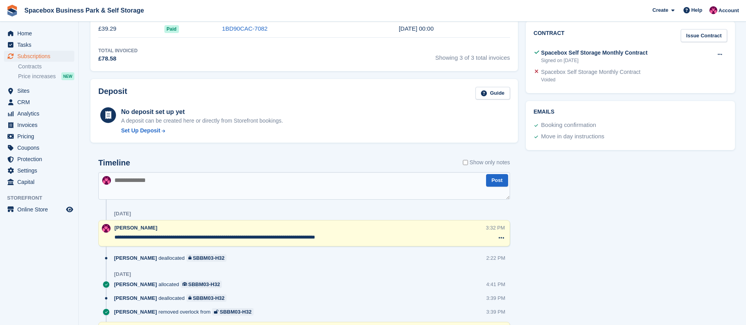
scroll to position [0, 0]
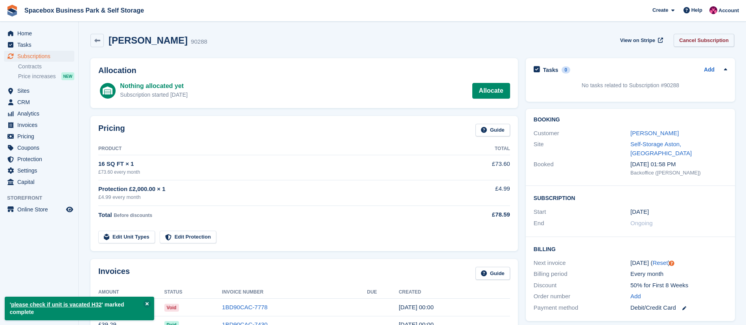
click at [663, 40] on link "Cancel Subscription" at bounding box center [704, 40] width 61 height 13
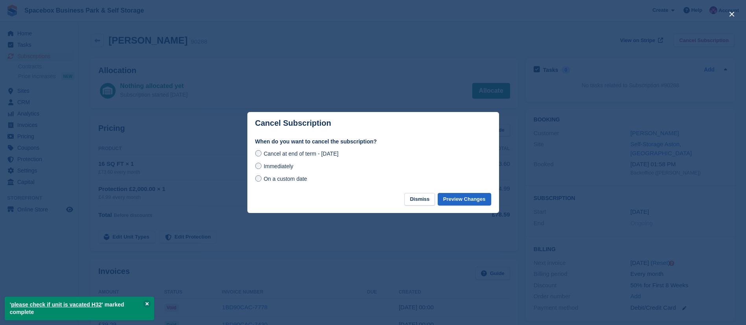
click at [277, 167] on span "Immediately" at bounding box center [279, 166] width 30 height 6
click at [455, 200] on button "Preview Changes" at bounding box center [465, 199] width 54 height 13
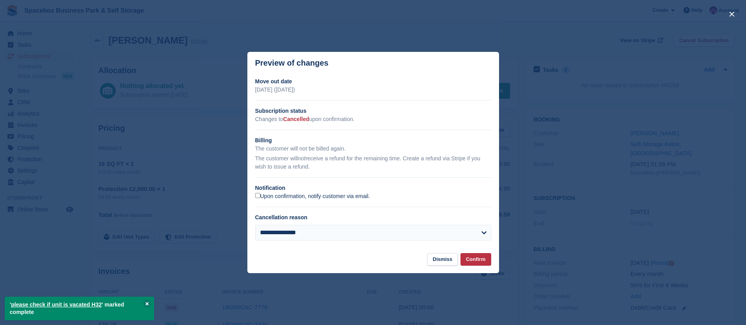
click at [307, 196] on label "Upon confirmation, notify customer via email." at bounding box center [312, 196] width 115 height 7
click at [319, 233] on select "**********" at bounding box center [373, 233] width 236 height 16
select select "*****"
click at [255, 225] on select "**********" at bounding box center [373, 233] width 236 height 16
click at [483, 257] on button "Confirm" at bounding box center [476, 259] width 31 height 13
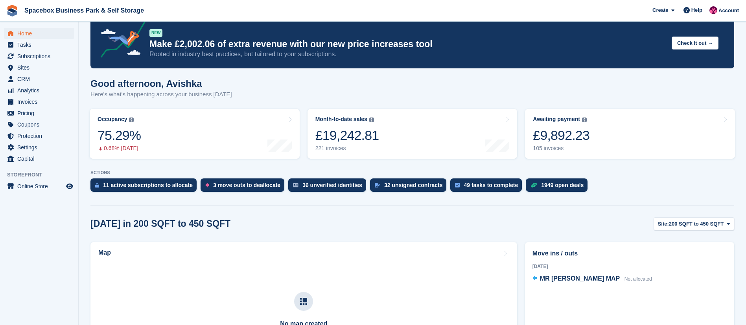
scroll to position [17, 0]
click at [153, 192] on div "11 active subscriptions to allocate" at bounding box center [144, 184] width 106 height 13
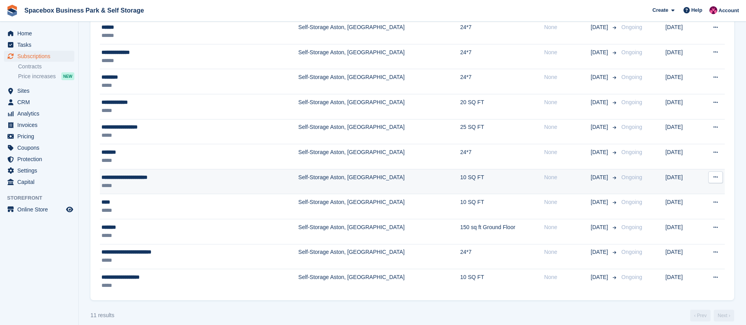
scroll to position [205, 0]
